Goal: Navigation & Orientation: Find specific page/section

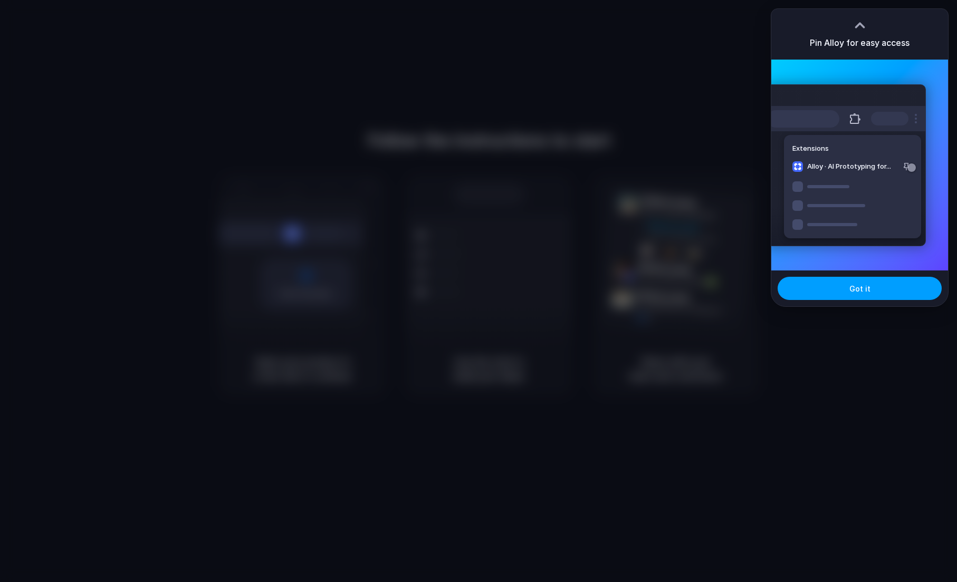
click at [854, 294] on span "Got it" at bounding box center [859, 288] width 21 height 11
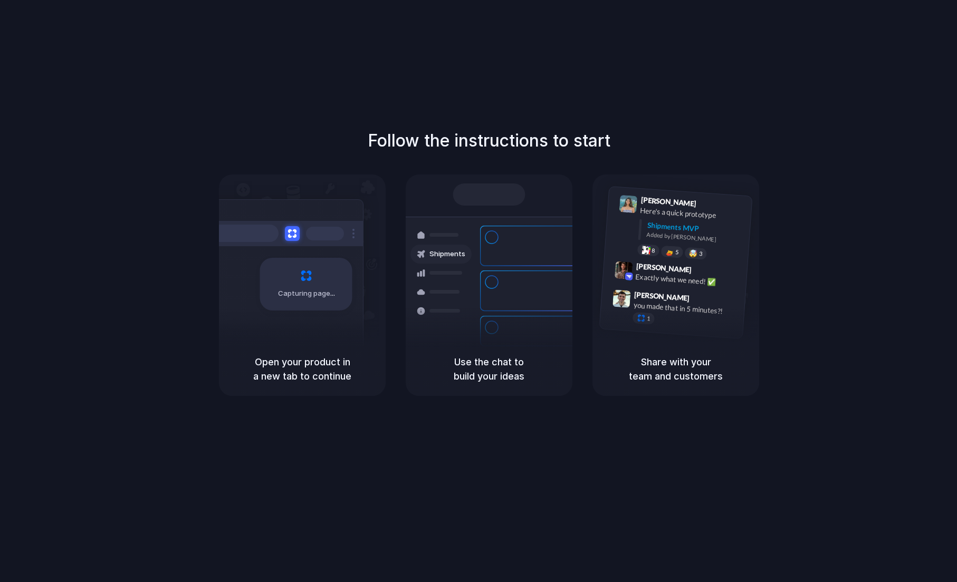
click at [600, 428] on div "Follow the instructions to start Capturing page Open your product in a new tab …" at bounding box center [489, 301] width 978 height 603
click at [721, 348] on div "Share with your team and customers" at bounding box center [675, 369] width 167 height 54
click at [826, 102] on div "Follow the instructions to start Capturing page Open your product in a new tab …" at bounding box center [489, 301] width 978 height 603
click at [569, 200] on div "Ready Shipments Container from [GEOGRAPHIC_DATA] 40ft • ETA [DATE] • In transit…" at bounding box center [488, 274] width 179 height 182
